Goal: Navigation & Orientation: Find specific page/section

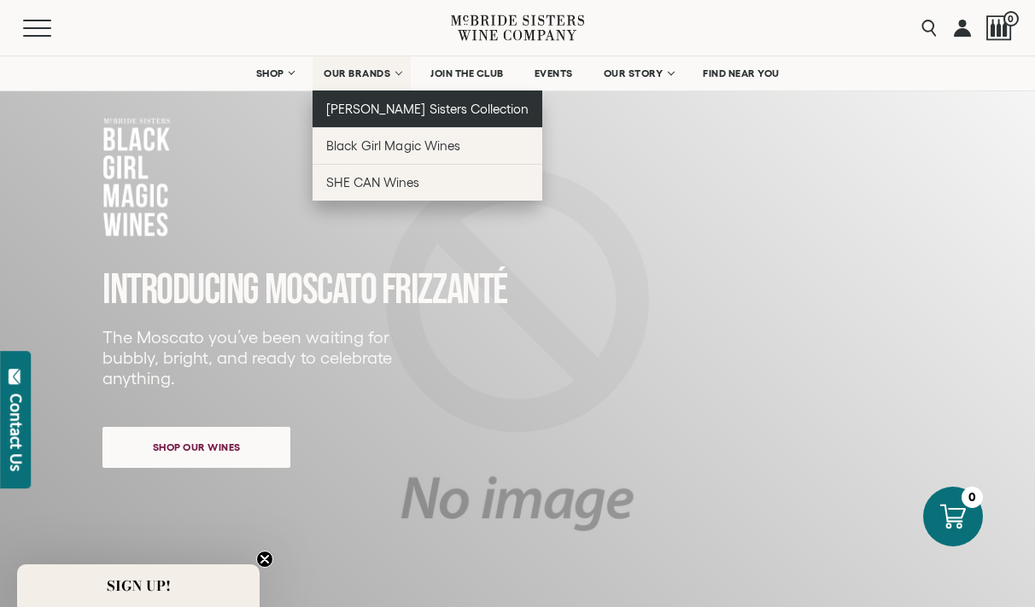
click at [361, 114] on span "[PERSON_NAME] Sisters Collection" at bounding box center [427, 109] width 202 height 15
click at [362, 117] on link "[PERSON_NAME] Sisters Collection" at bounding box center [428, 109] width 230 height 37
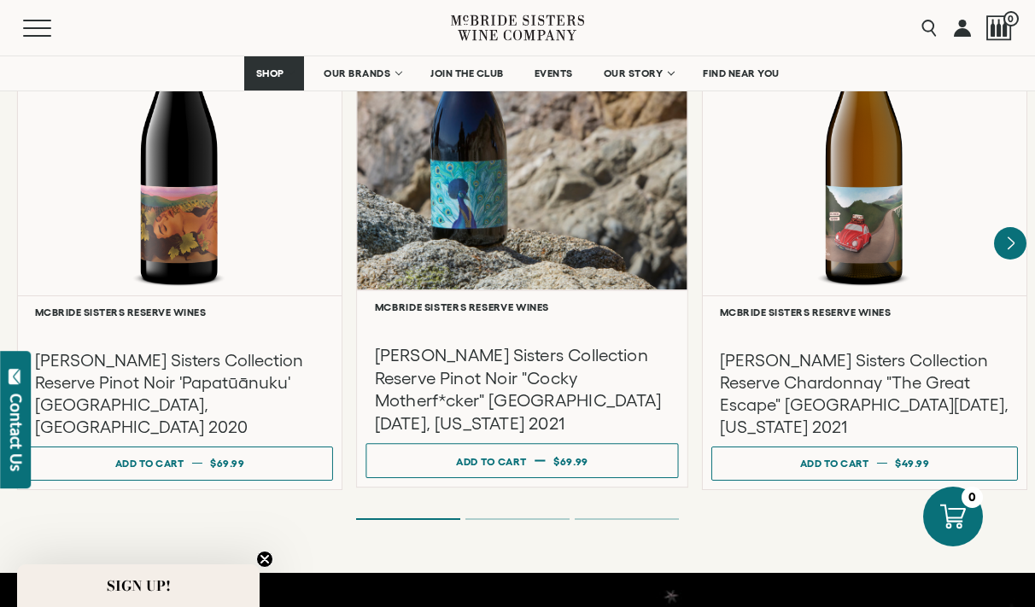
scroll to position [2975, 0]
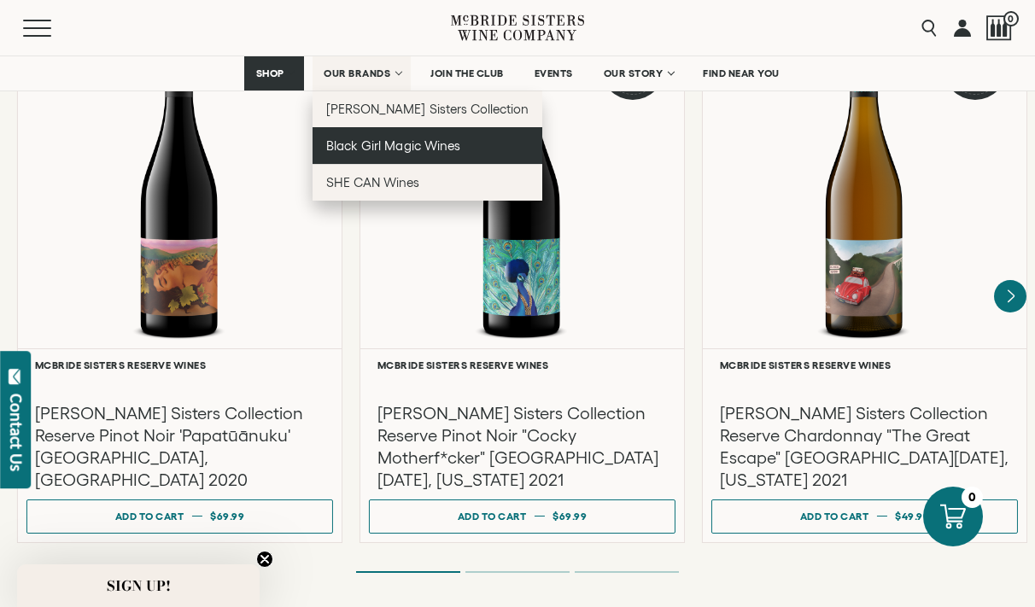
click at [396, 149] on span "Black Girl Magic Wines" at bounding box center [392, 145] width 133 height 15
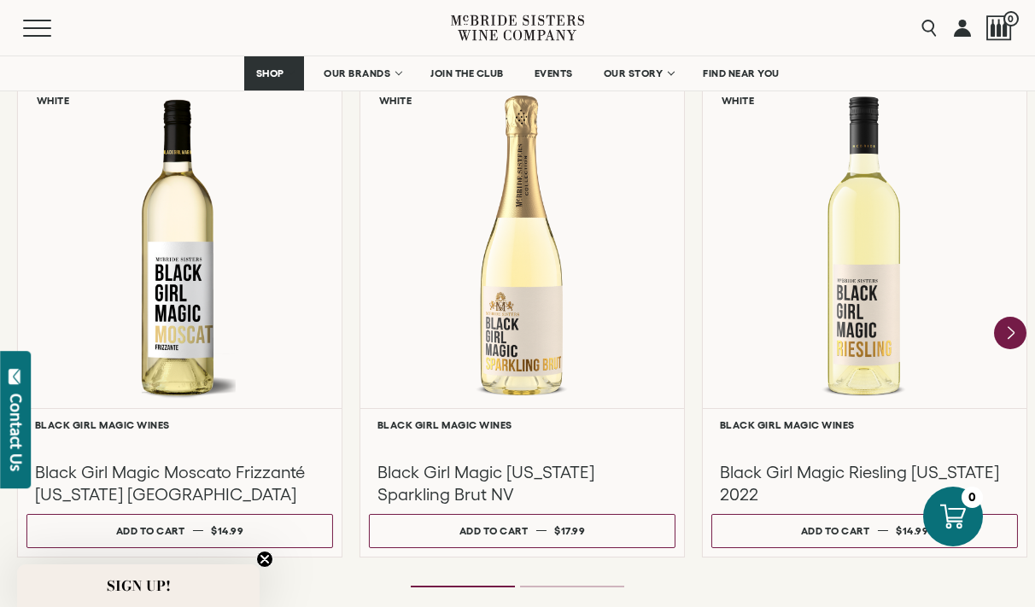
scroll to position [1517, 0]
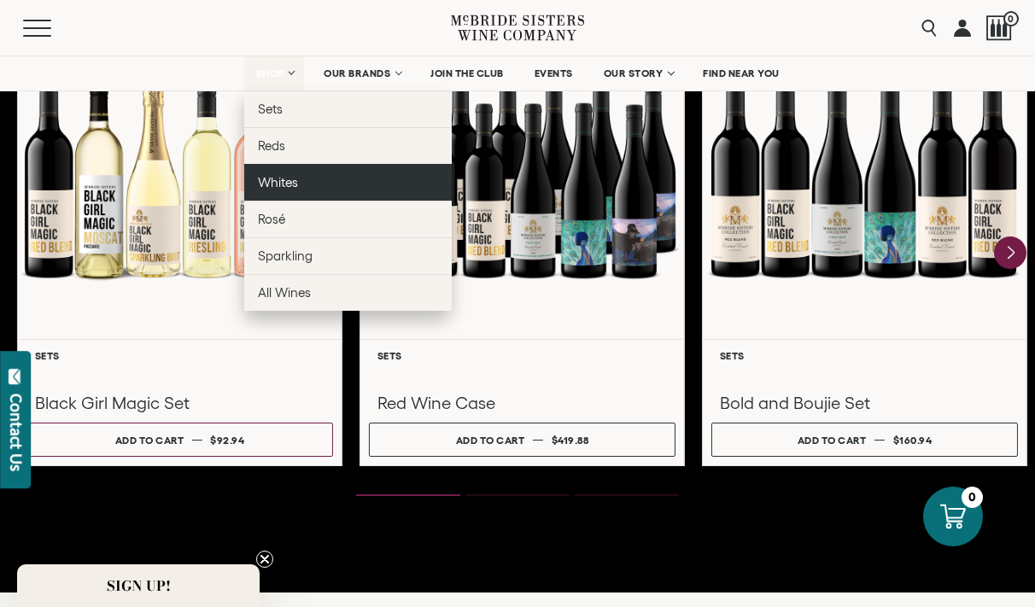
scroll to position [2686, 0]
